Goal: Task Accomplishment & Management: Use online tool/utility

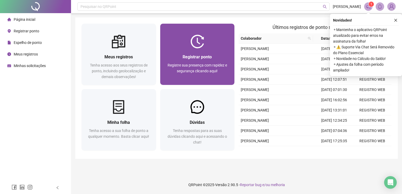
click at [198, 44] on img at bounding box center [197, 42] width 14 height 14
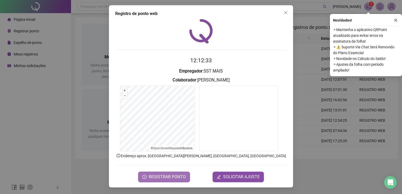
click at [175, 175] on span "REGISTRAR PONTO" at bounding box center [167, 177] width 37 height 6
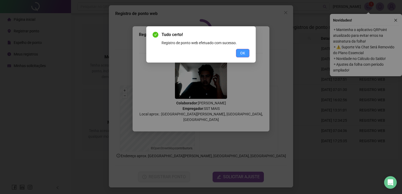
click at [244, 52] on span "OK" at bounding box center [242, 53] width 5 height 6
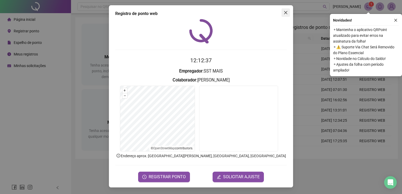
click at [286, 13] on icon "close" at bounding box center [285, 12] width 3 height 3
